Goal: Transaction & Acquisition: Book appointment/travel/reservation

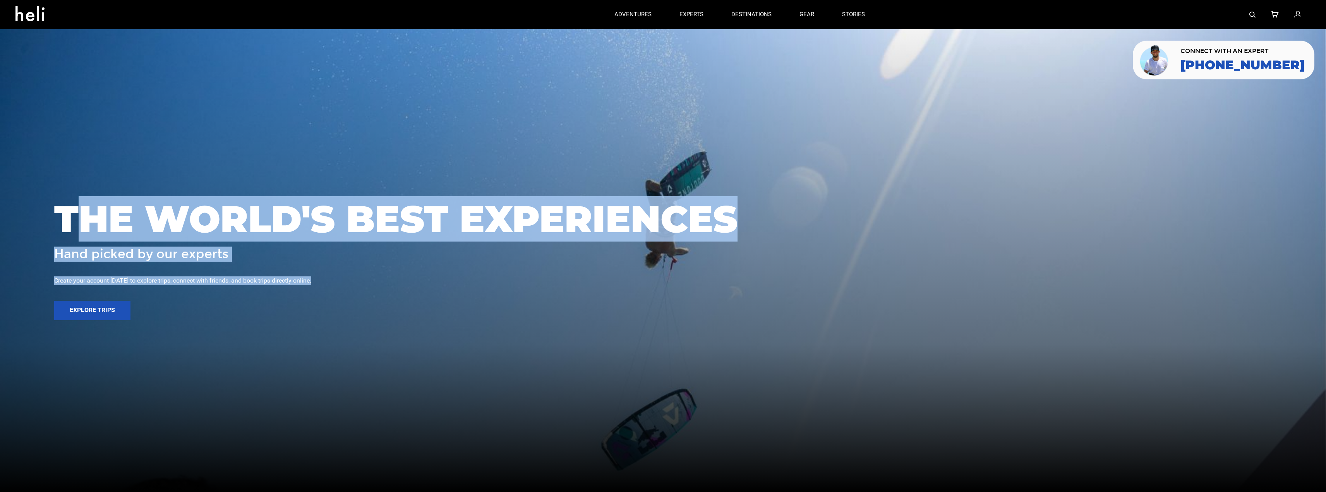
drag, startPoint x: 313, startPoint y: 283, endPoint x: 73, endPoint y: 231, distance: 245.0
click at [73, 231] on div "THE WORLD'S BEST EXPERIENCES Hand picked by our experts Create your account [DA…" at bounding box center [663, 246] width 1326 height 110
drag, startPoint x: 49, startPoint y: 209, endPoint x: 311, endPoint y: 276, distance: 270.3
click at [311, 276] on div "THE WORLD'S BEST EXPERIENCES Hand picked by our experts Create your account [DA…" at bounding box center [663, 246] width 1326 height 110
copy div "THE WORLD'S BEST EXPERIENCES Hand picked by our experts Create your account [DA…"
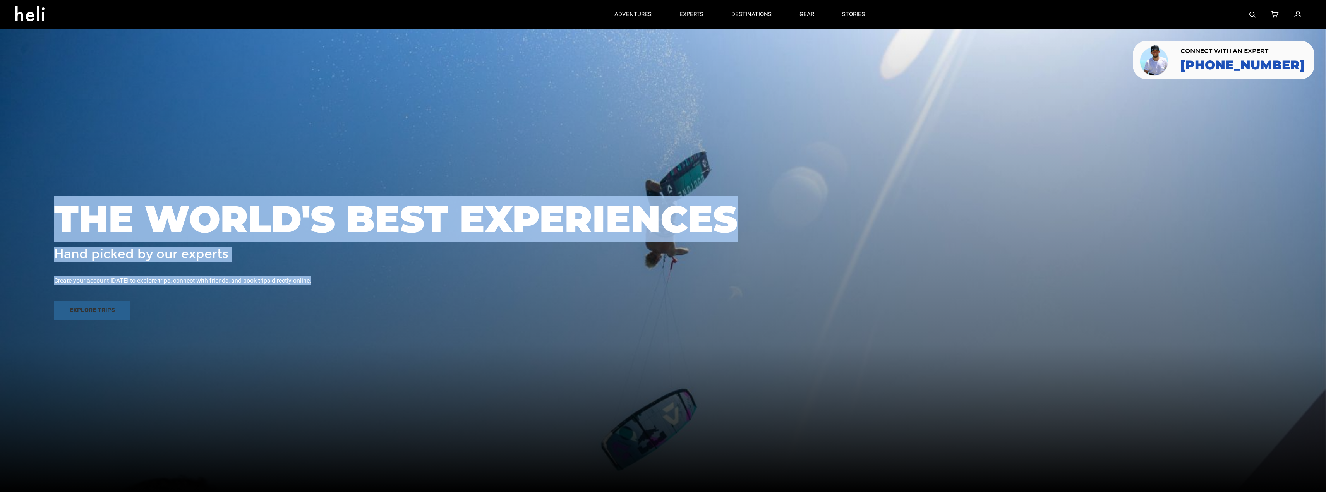
click at [86, 306] on button "Explore Trips" at bounding box center [92, 310] width 76 height 19
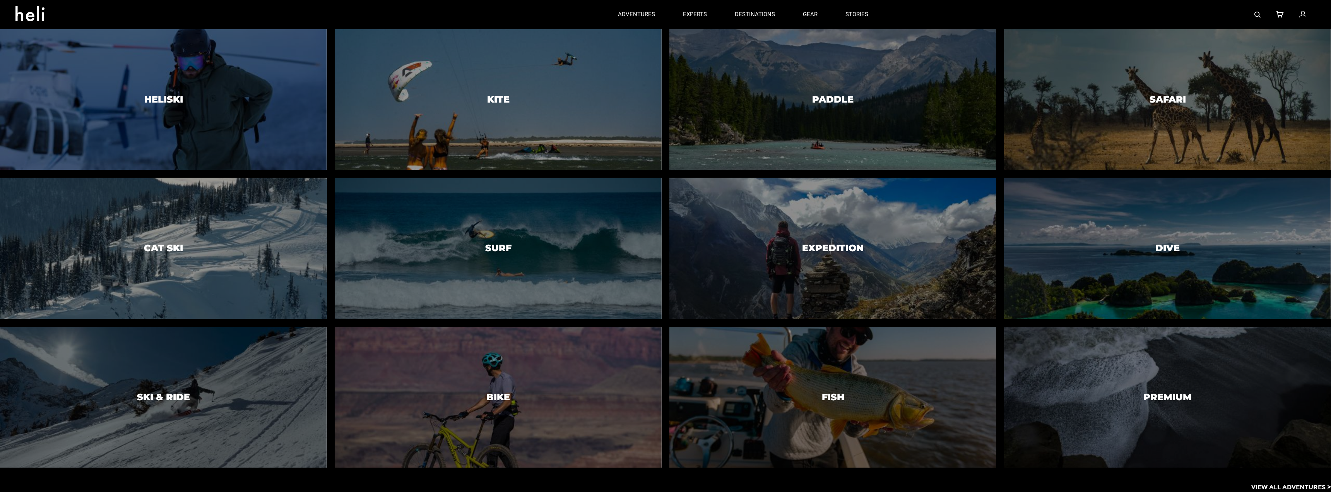
click at [211, 134] on div at bounding box center [164, 99] width 334 height 144
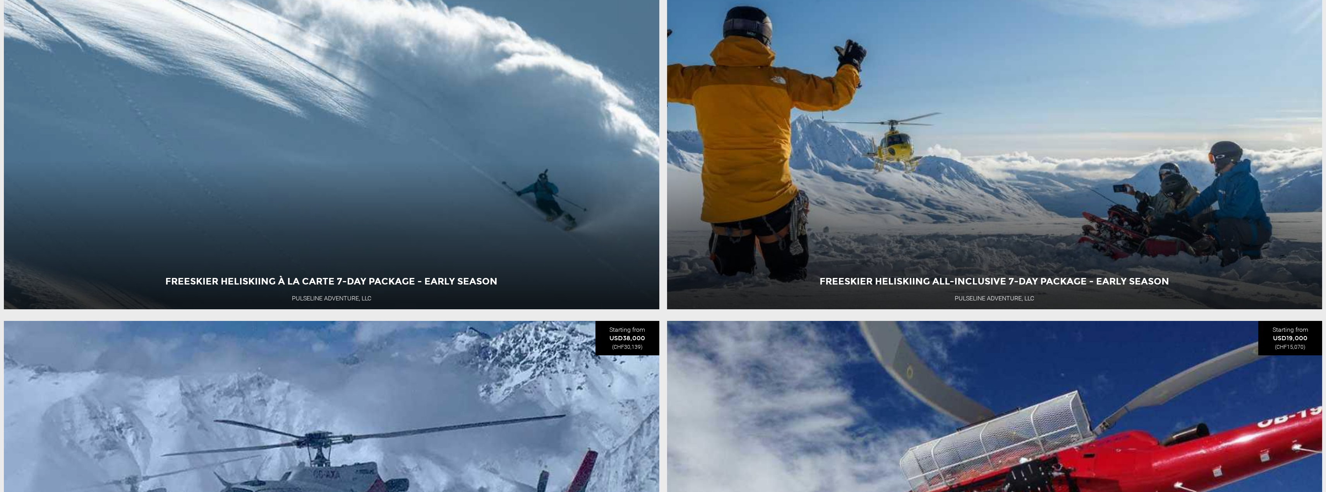
scroll to position [619, 0]
